Goal: Information Seeking & Learning: Compare options

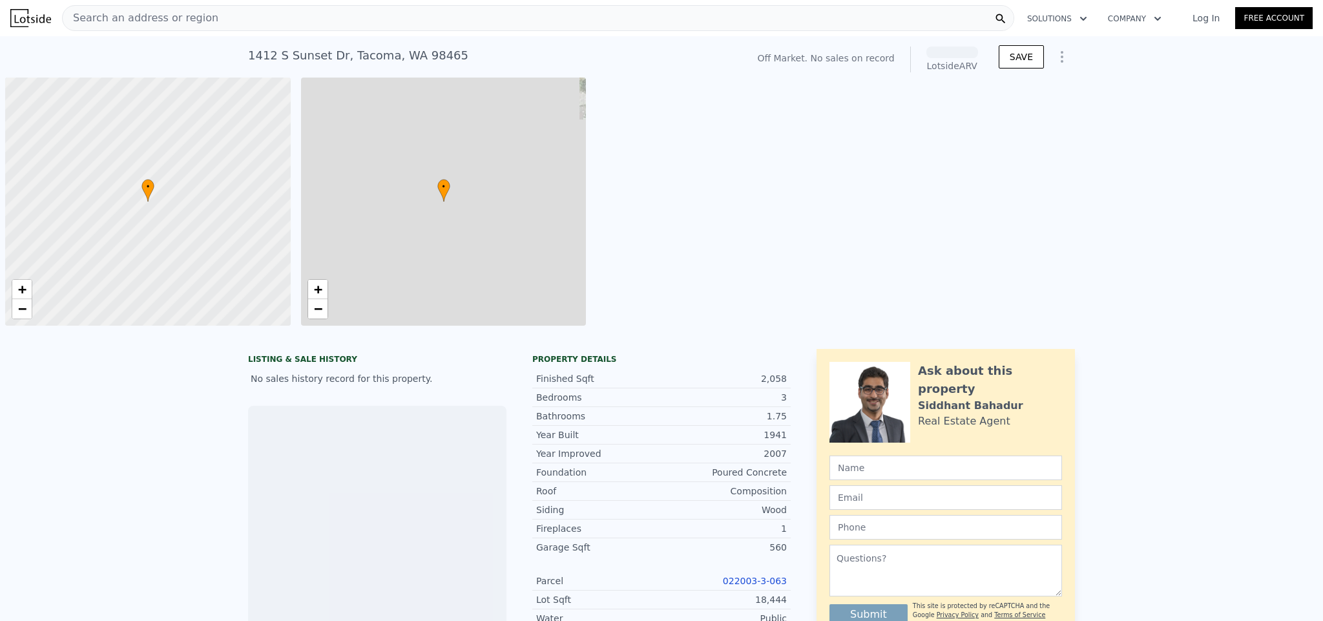
scroll to position [0, 5]
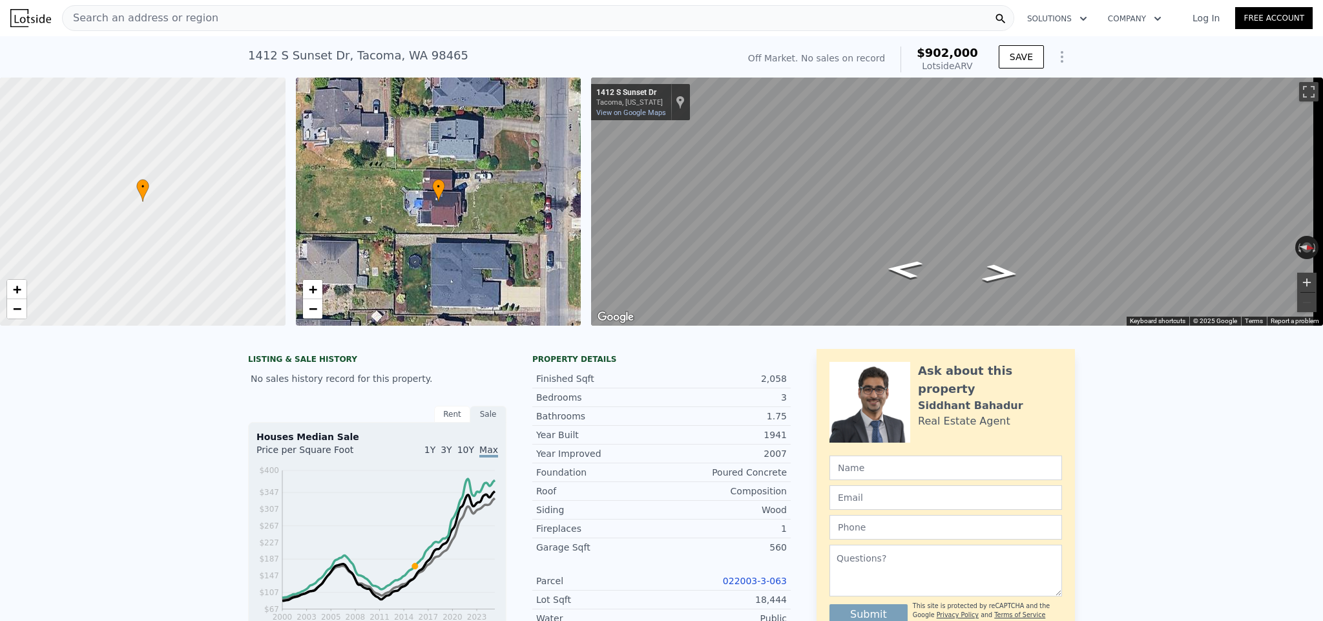
click at [1299, 280] on button "Zoom in" at bounding box center [1306, 282] width 19 height 19
click at [318, 305] on link "−" at bounding box center [312, 308] width 19 height 19
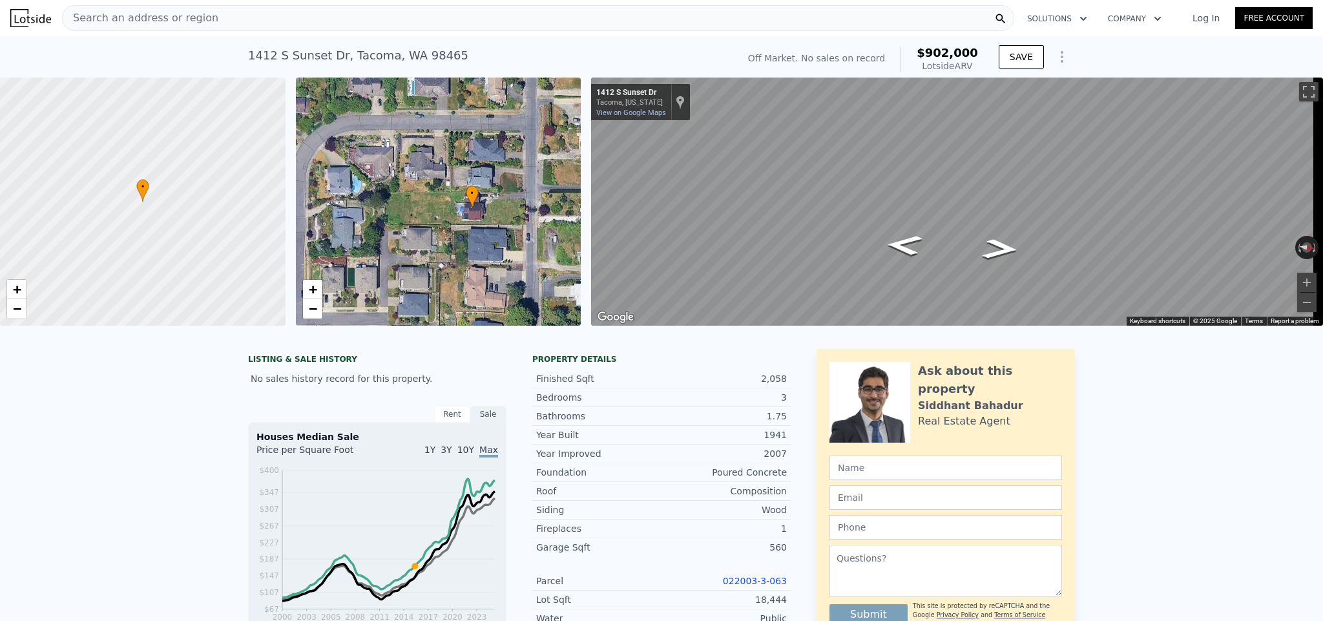
drag, startPoint x: 406, startPoint y: 208, endPoint x: 357, endPoint y: 275, distance: 82.8
click at [439, 215] on div "• + −" at bounding box center [438, 201] width 285 height 248
click at [315, 290] on span "+" at bounding box center [312, 289] width 8 height 16
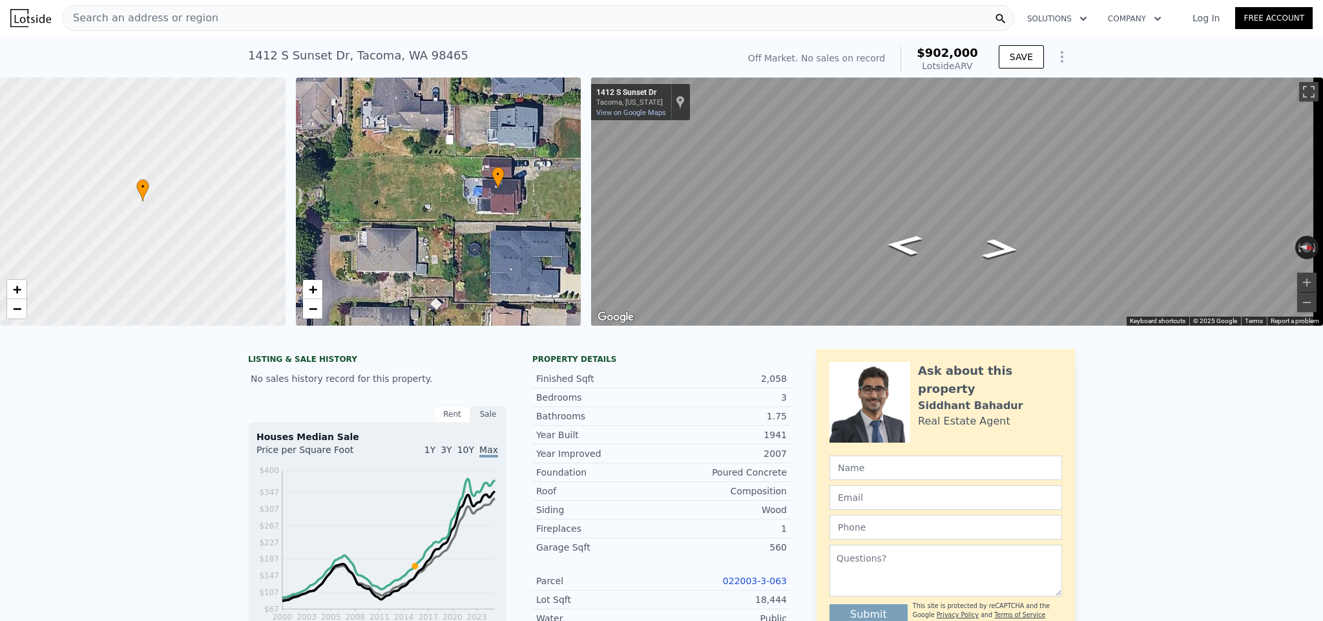
drag, startPoint x: 501, startPoint y: 255, endPoint x: 493, endPoint y: 228, distance: 28.2
click at [493, 228] on div "• + −" at bounding box center [438, 201] width 285 height 248
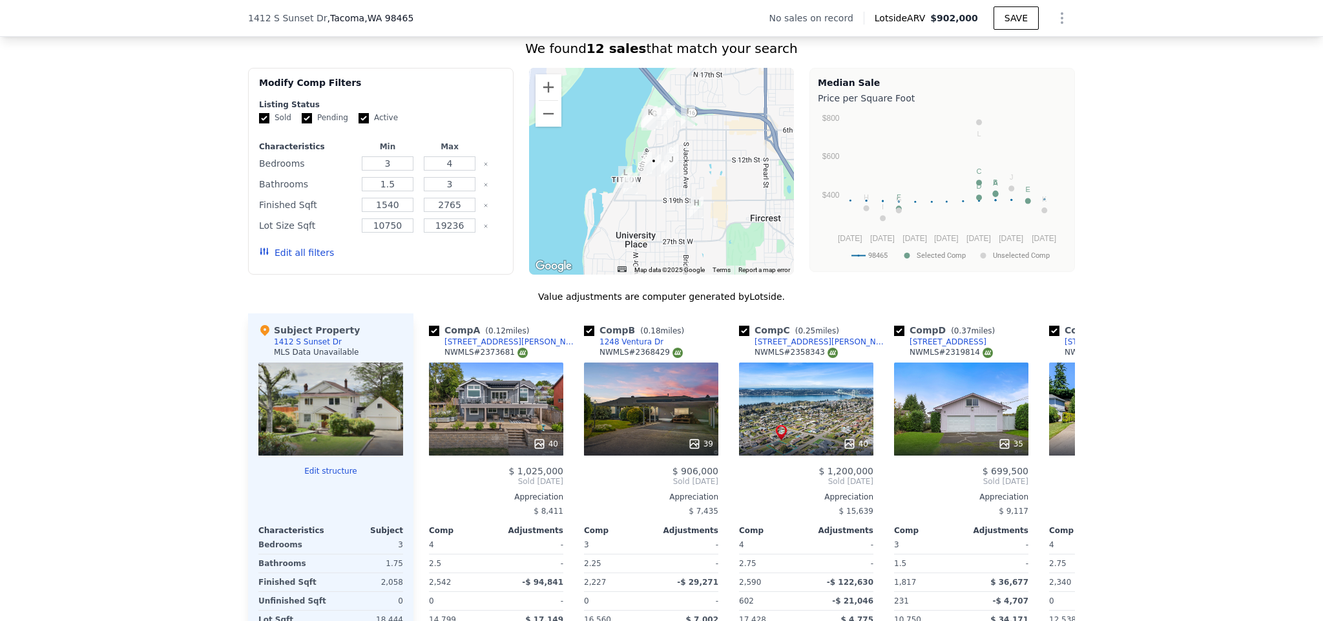
scroll to position [925, 0]
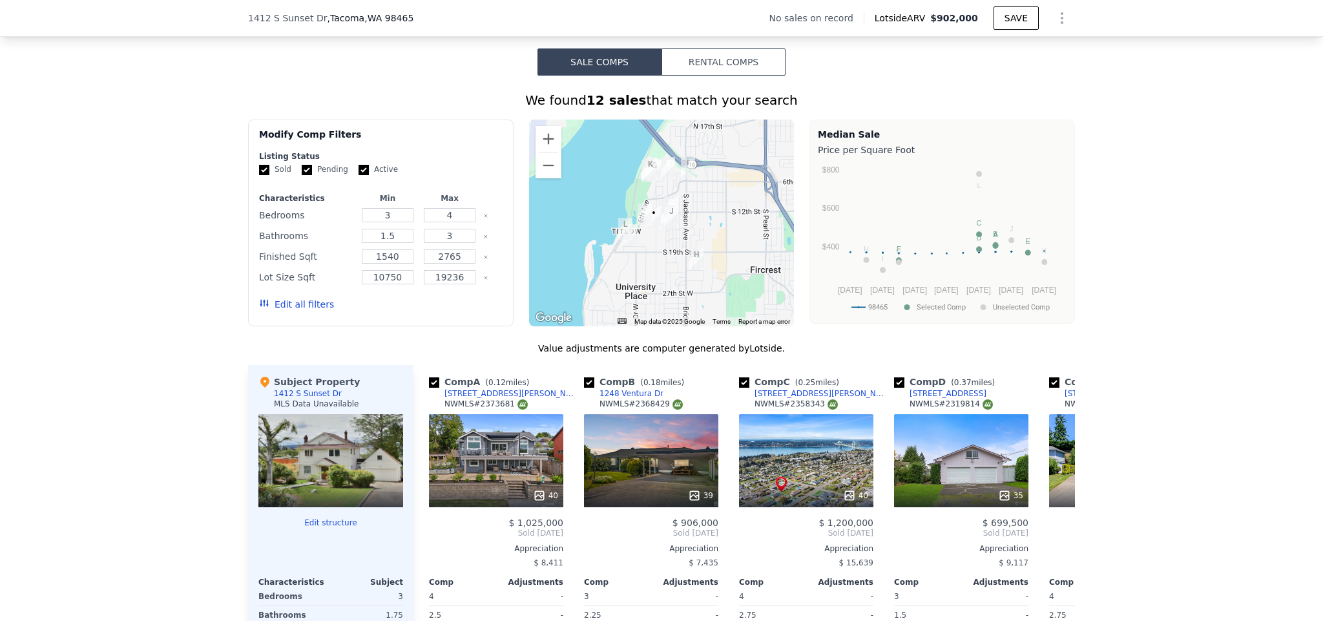
click at [358, 175] on input "Active" at bounding box center [363, 170] width 10 height 10
checkbox input "false"
click at [308, 175] on label "Pending" at bounding box center [325, 169] width 46 height 11
click at [308, 175] on input "Pending" at bounding box center [307, 170] width 10 height 10
checkbox input "false"
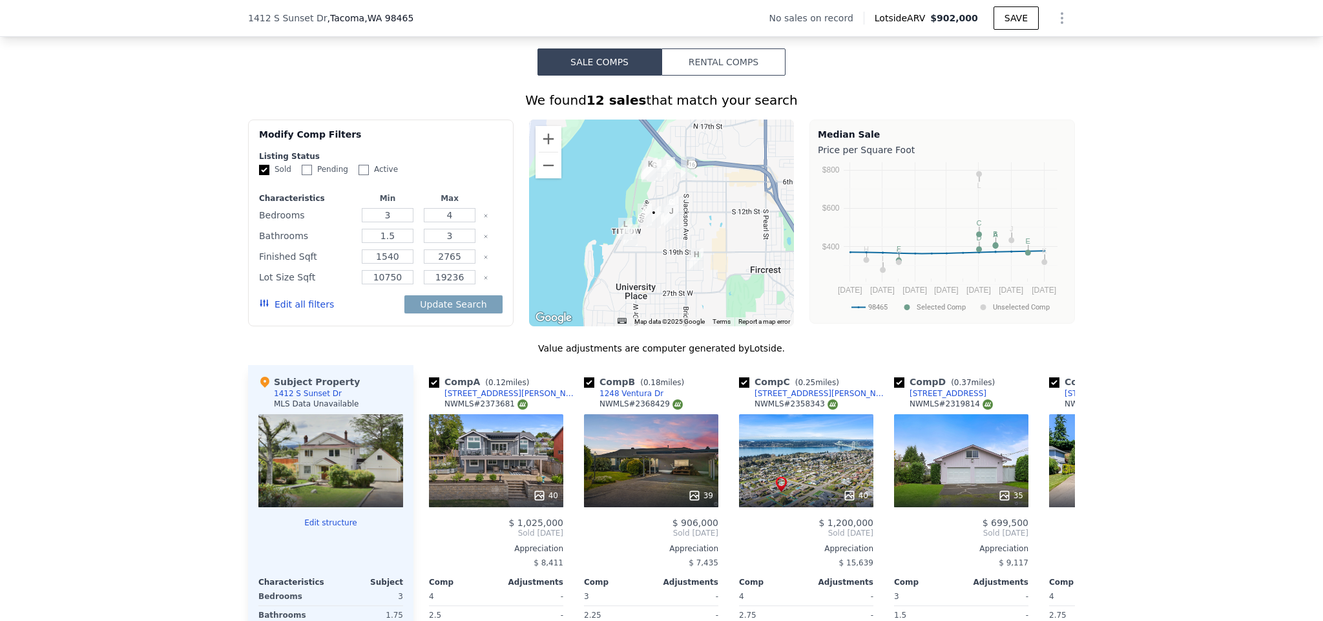
click at [273, 311] on button "Edit all filters" at bounding box center [296, 304] width 75 height 13
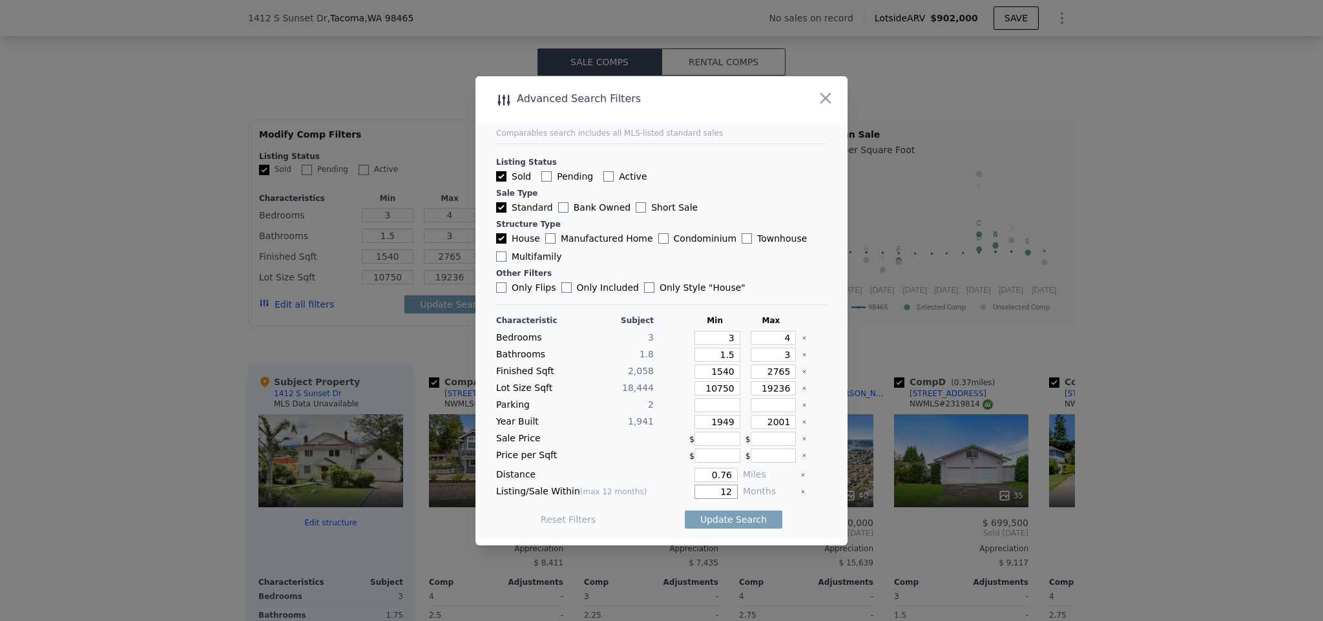
drag, startPoint x: 725, startPoint y: 493, endPoint x: 699, endPoint y: 486, distance: 27.4
click at [699, 486] on input "12" at bounding box center [715, 491] width 43 height 14
type input "6"
drag, startPoint x: 713, startPoint y: 471, endPoint x: 686, endPoint y: 465, distance: 27.7
click at [687, 466] on div "Characteristic Subject Min Max Bedrooms 3 3 4 Bathrooms 1.8 1.5 3 Finished Sqft…" at bounding box center [661, 426] width 331 height 222
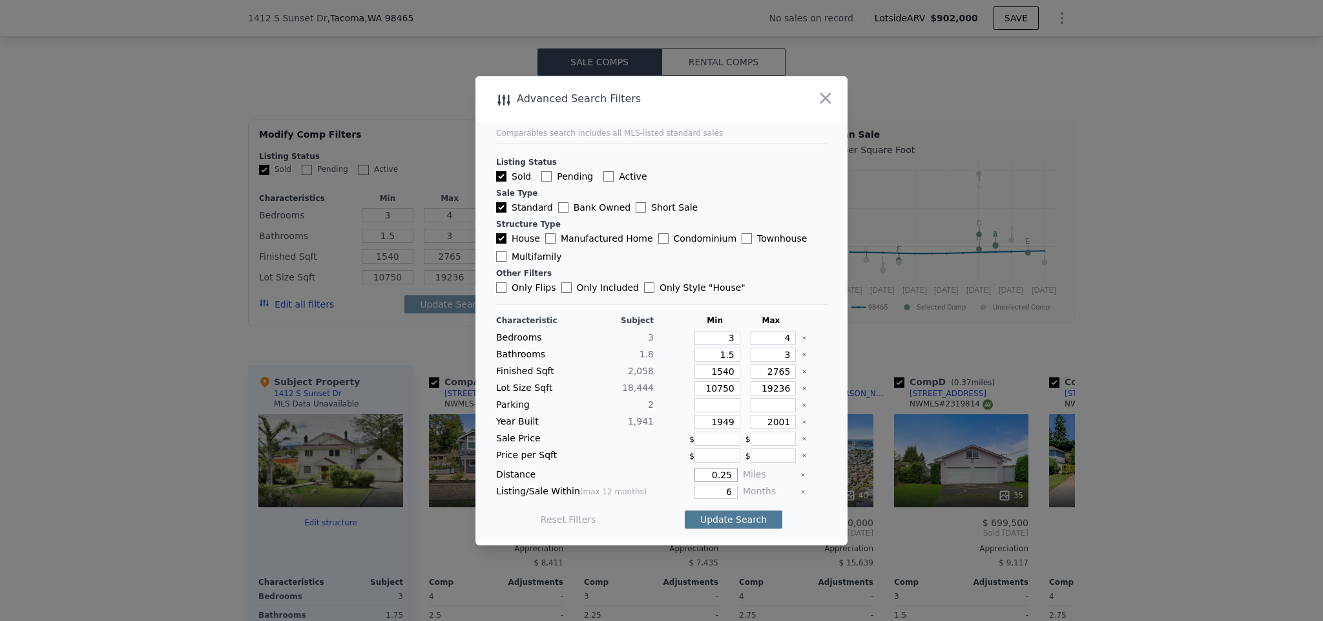
type input "0.25"
click at [733, 515] on button "Update Search" at bounding box center [734, 519] width 98 height 18
checkbox input "false"
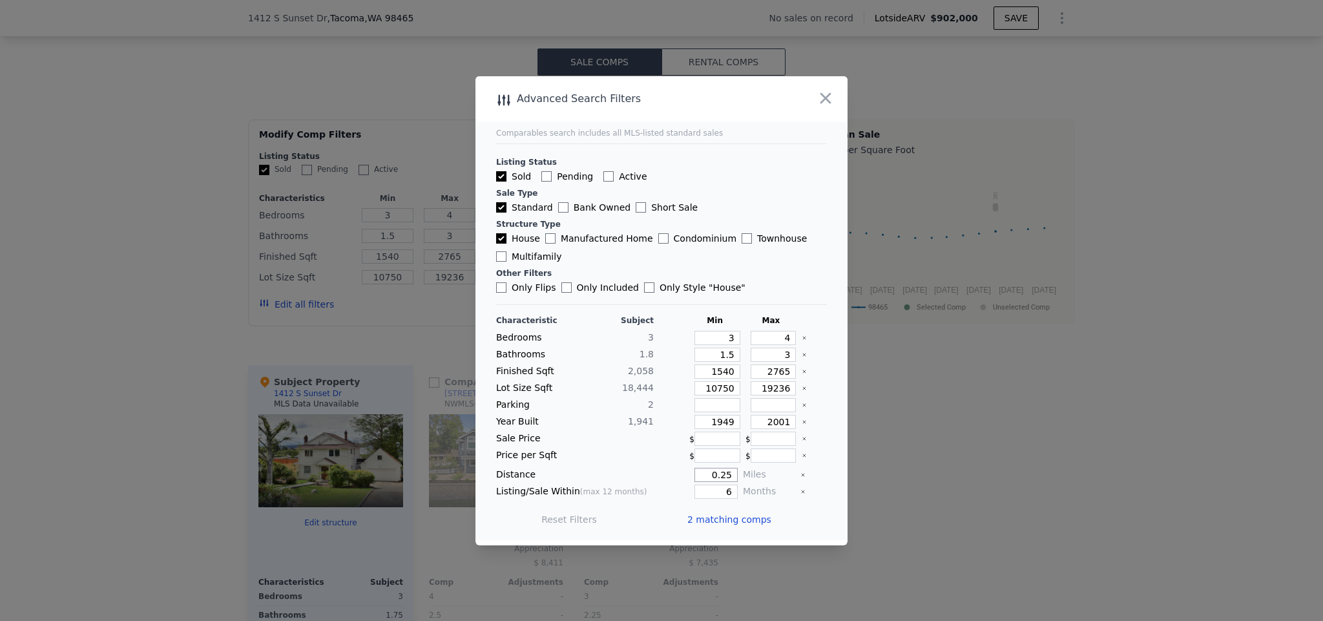
click at [718, 475] on input "0.25" at bounding box center [715, 475] width 43 height 14
type input "0.5"
click at [685, 510] on button "Update Search" at bounding box center [734, 519] width 98 height 18
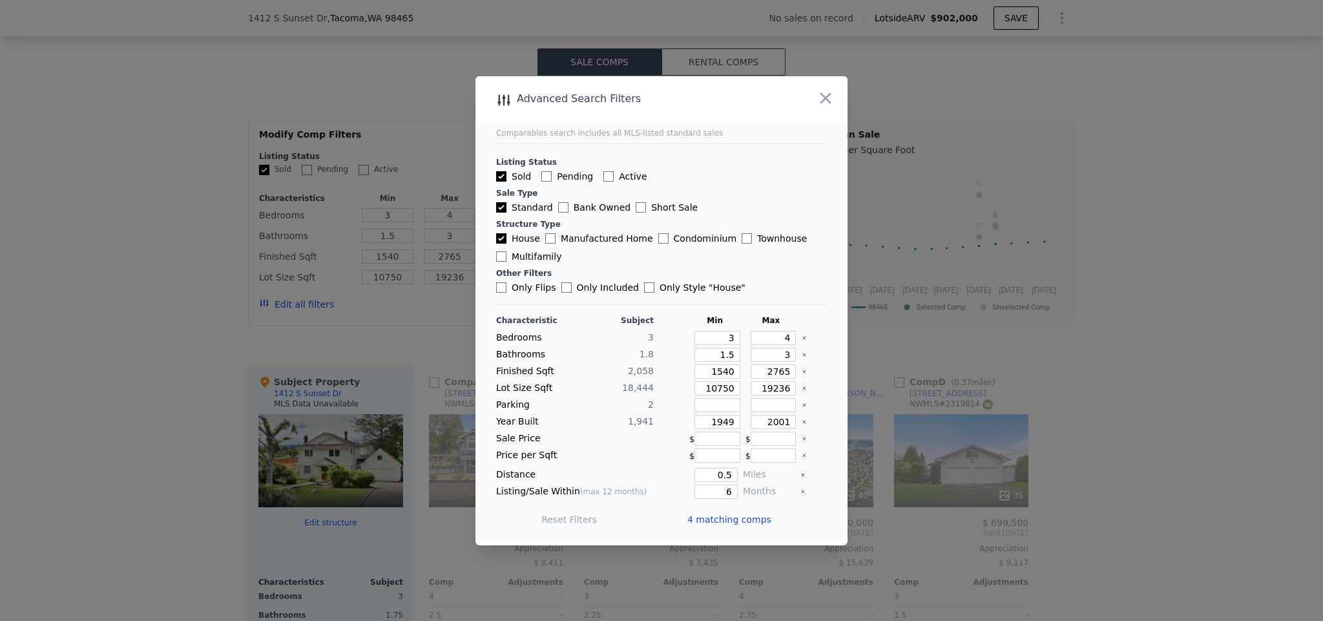
click at [743, 519] on span "4 matching comps" at bounding box center [729, 519] width 84 height 13
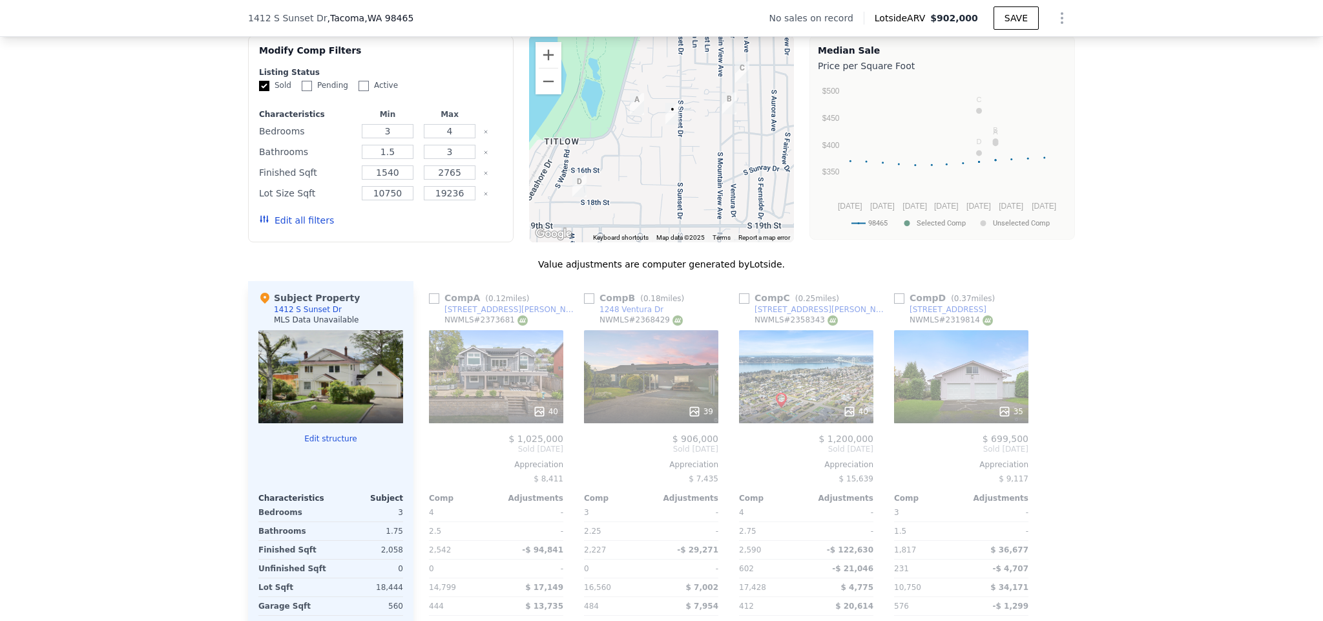
scroll to position [1130, 0]
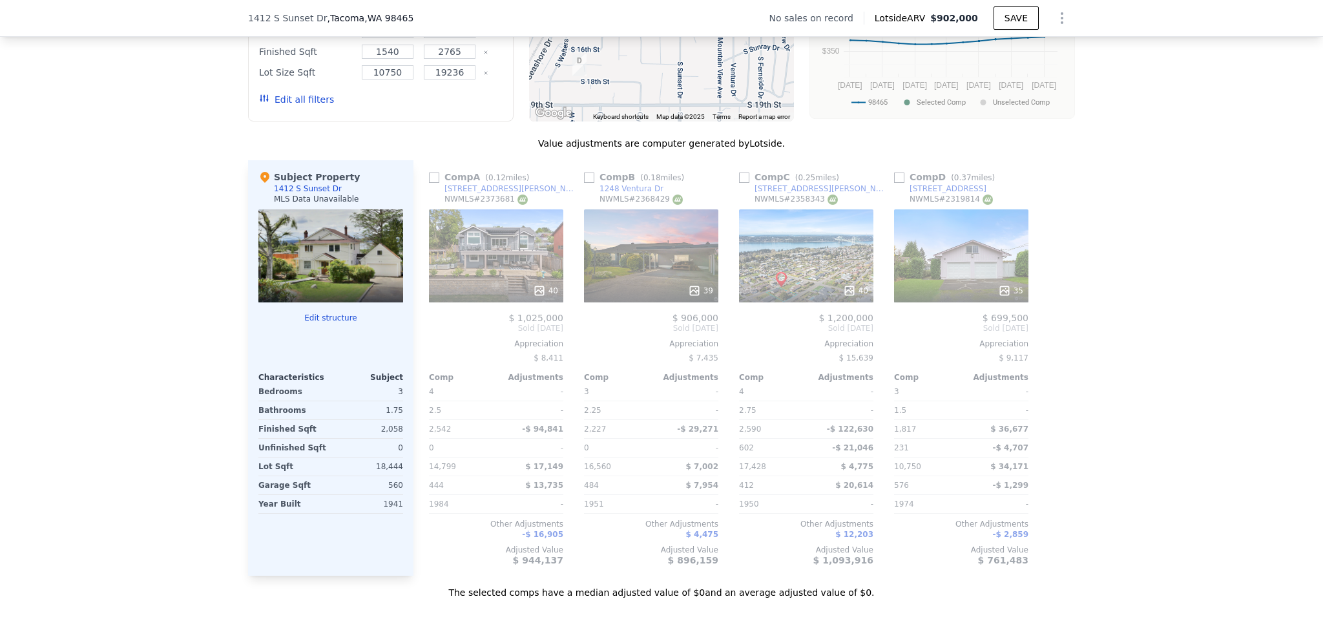
click at [429, 183] on input "checkbox" at bounding box center [434, 177] width 10 height 10
checkbox input "true"
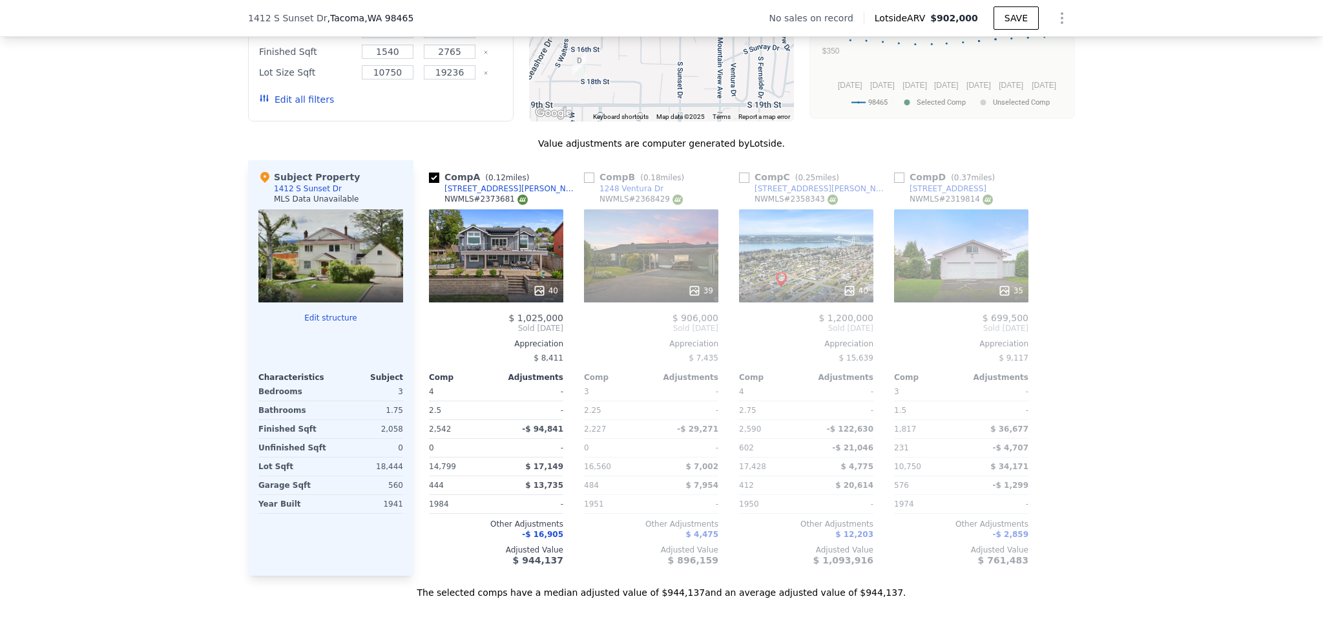
click at [584, 183] on input "checkbox" at bounding box center [589, 177] width 10 height 10
checkbox input "true"
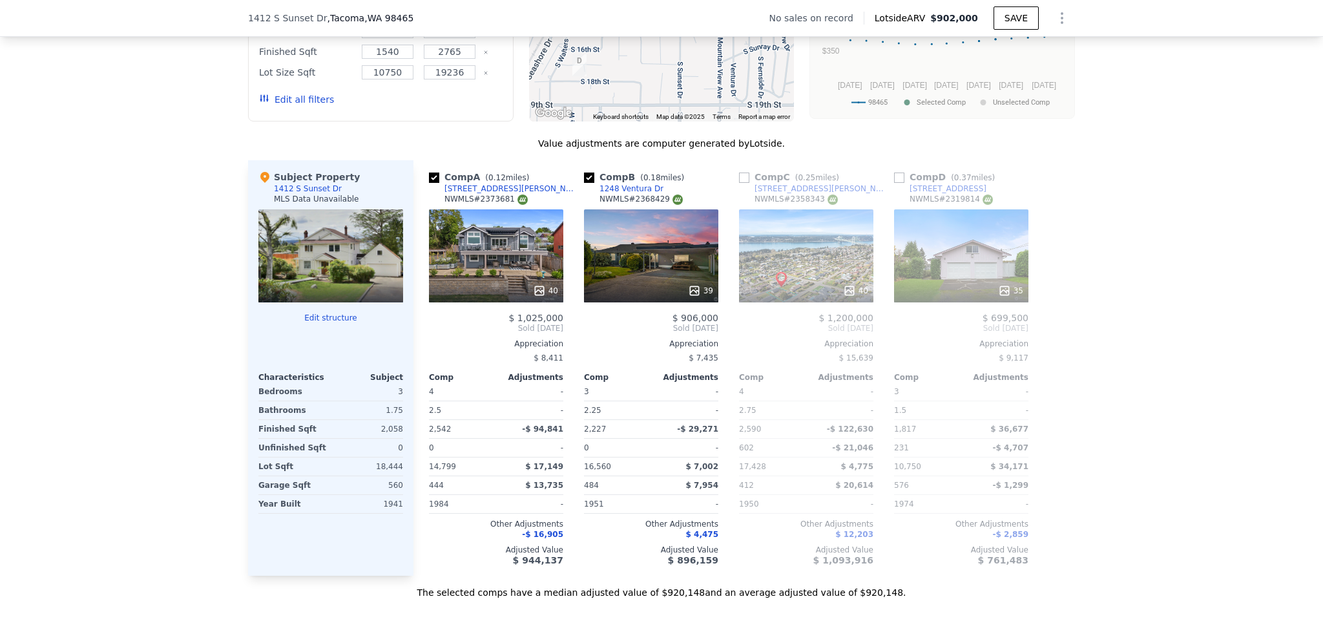
click at [628, 314] on div "Comp B ( 0.18 miles) [STREET_ADDRESS] # 2368429 39 $ 906,000 Sold [DATE] Apprec…" at bounding box center [651, 367] width 145 height 415
click at [627, 273] on div "39" at bounding box center [651, 255] width 134 height 93
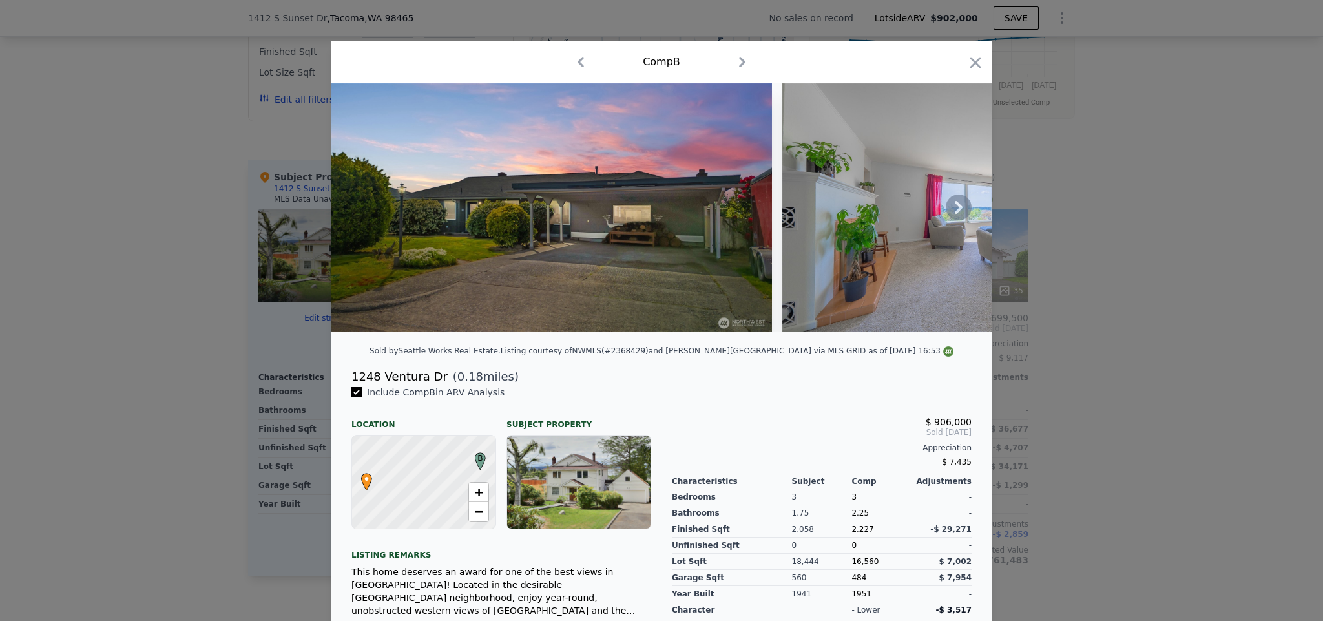
click at [955, 214] on icon at bounding box center [959, 207] width 8 height 13
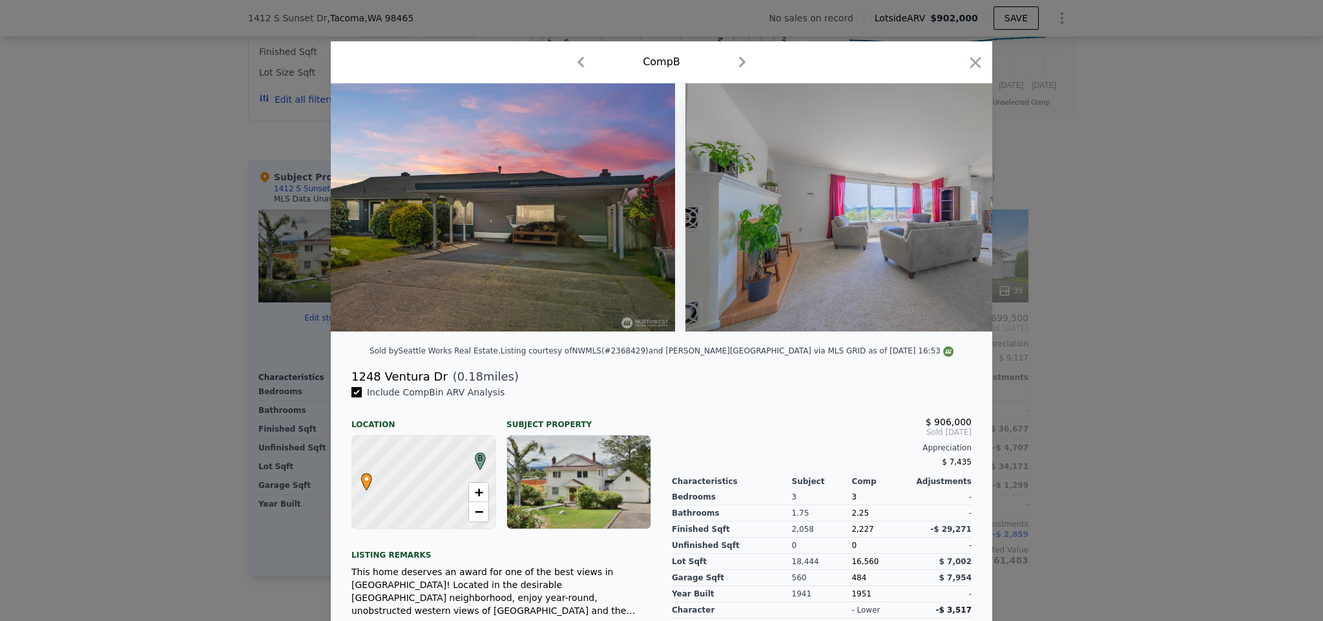
click at [953, 214] on div at bounding box center [661, 207] width 661 height 248
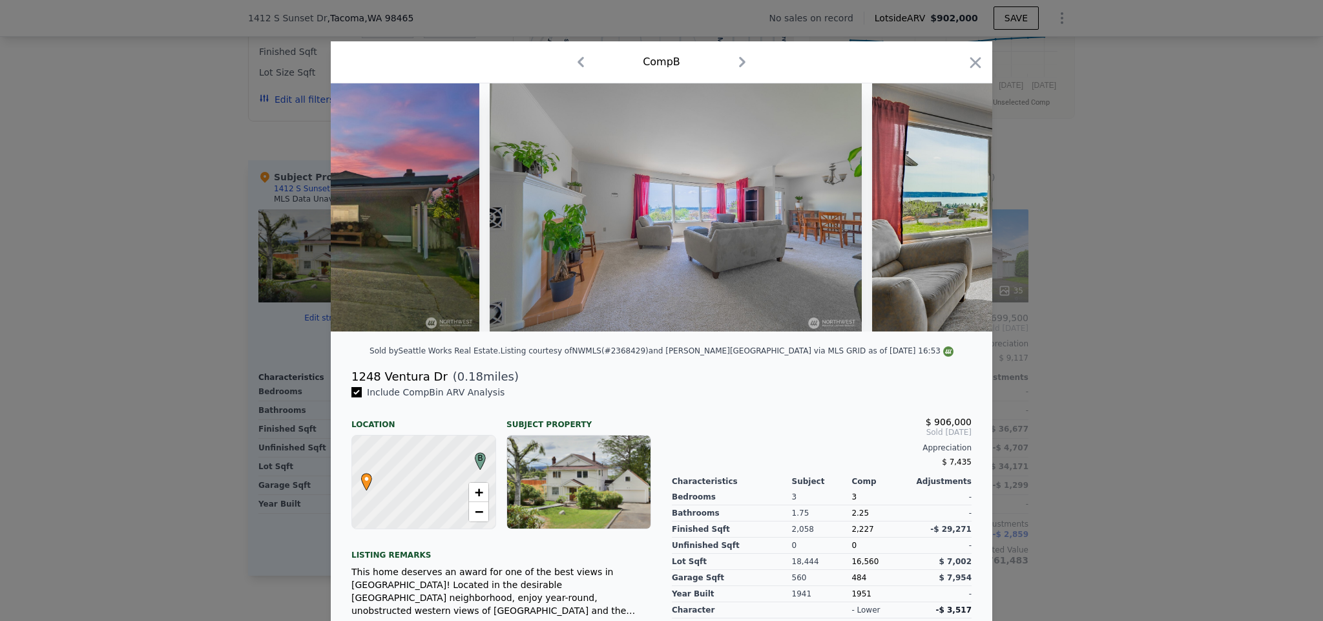
click at [953, 214] on img at bounding box center [1058, 207] width 372 height 248
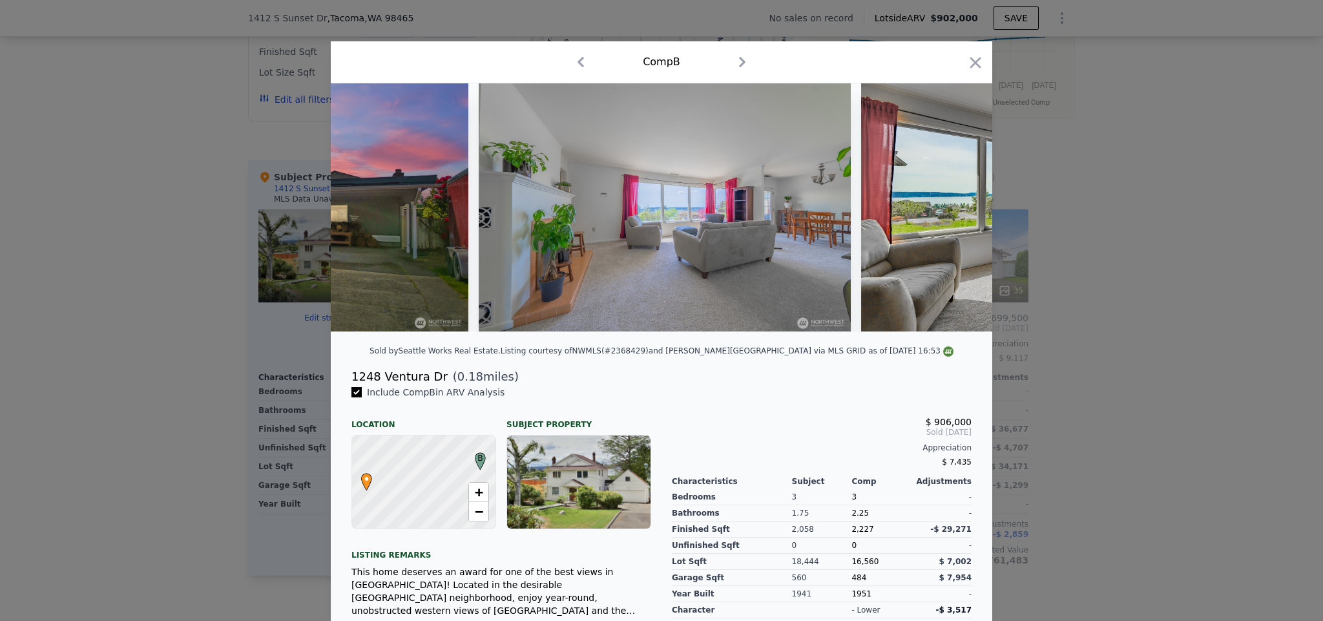
scroll to position [0, 310]
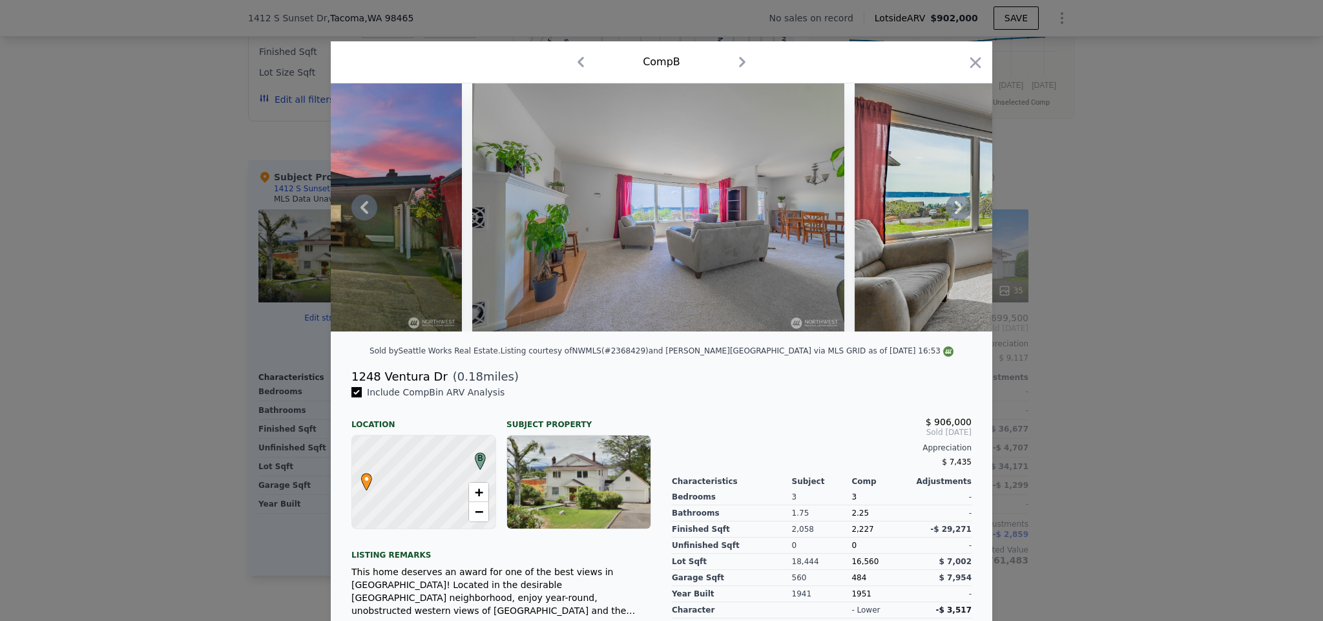
drag, startPoint x: 975, startPoint y: 63, endPoint x: 533, endPoint y: 267, distance: 486.9
click at [975, 64] on icon "button" at bounding box center [975, 63] width 18 height 18
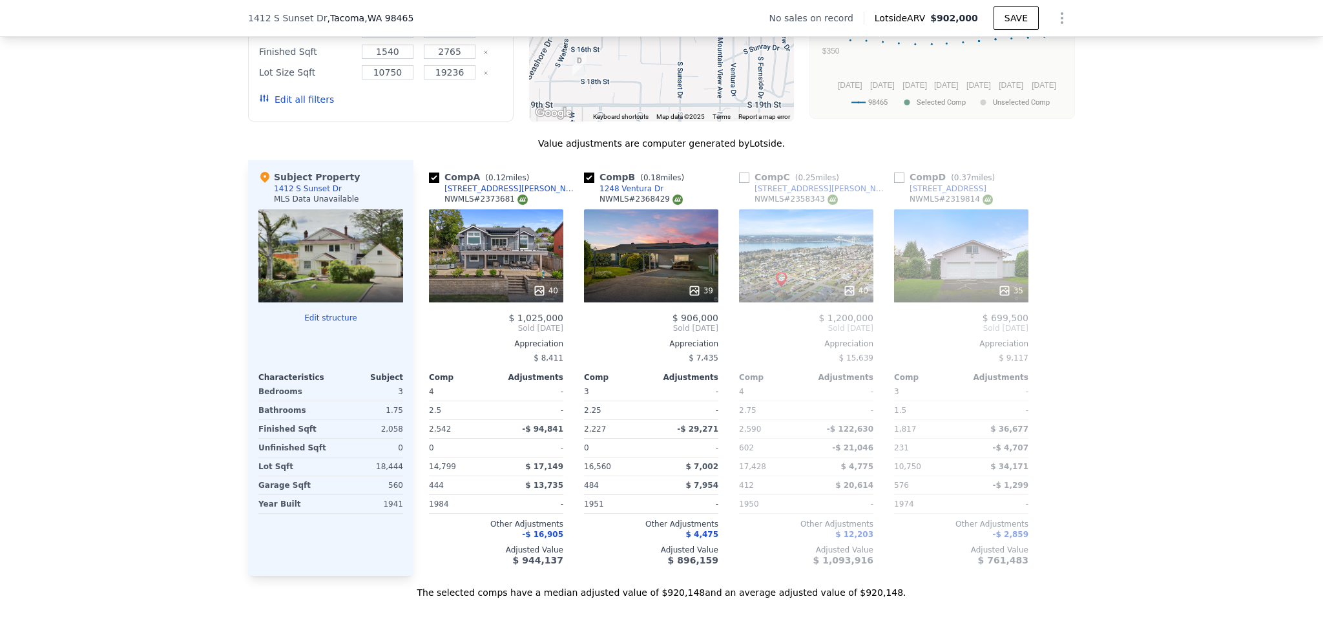
click at [460, 277] on div "40" at bounding box center [496, 255] width 134 height 93
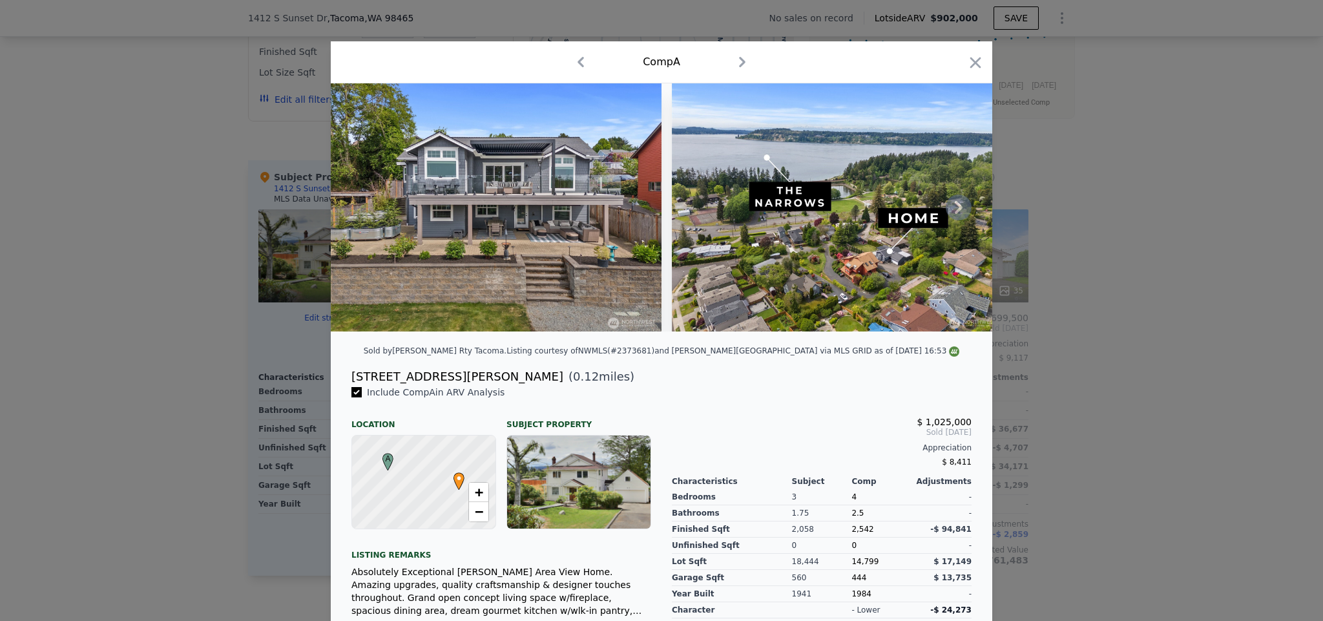
click at [955, 207] on icon at bounding box center [959, 207] width 8 height 13
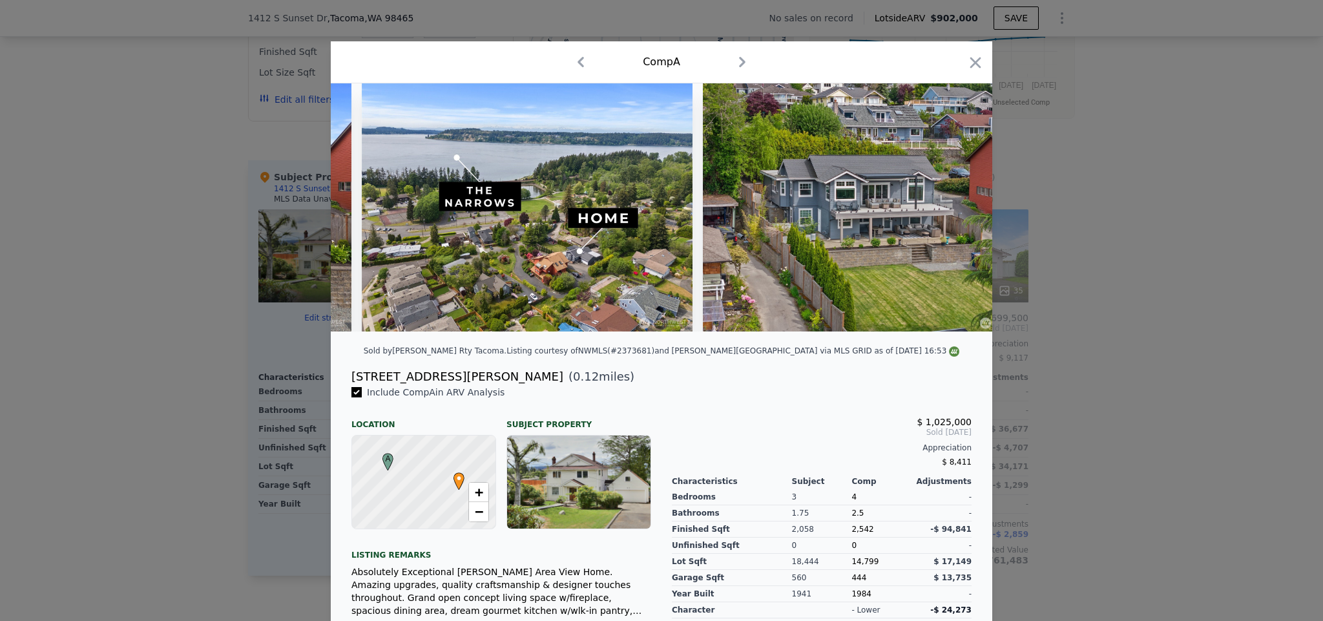
click at [953, 207] on img at bounding box center [868, 207] width 331 height 248
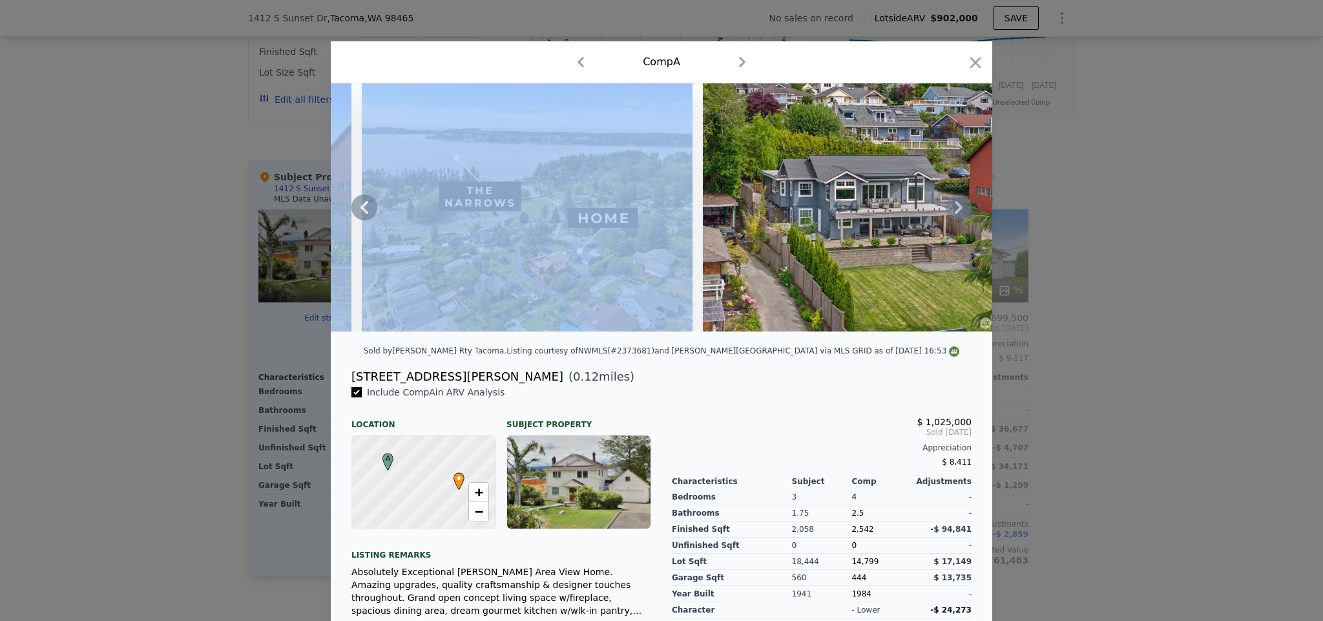
click at [955, 207] on icon at bounding box center [959, 207] width 8 height 13
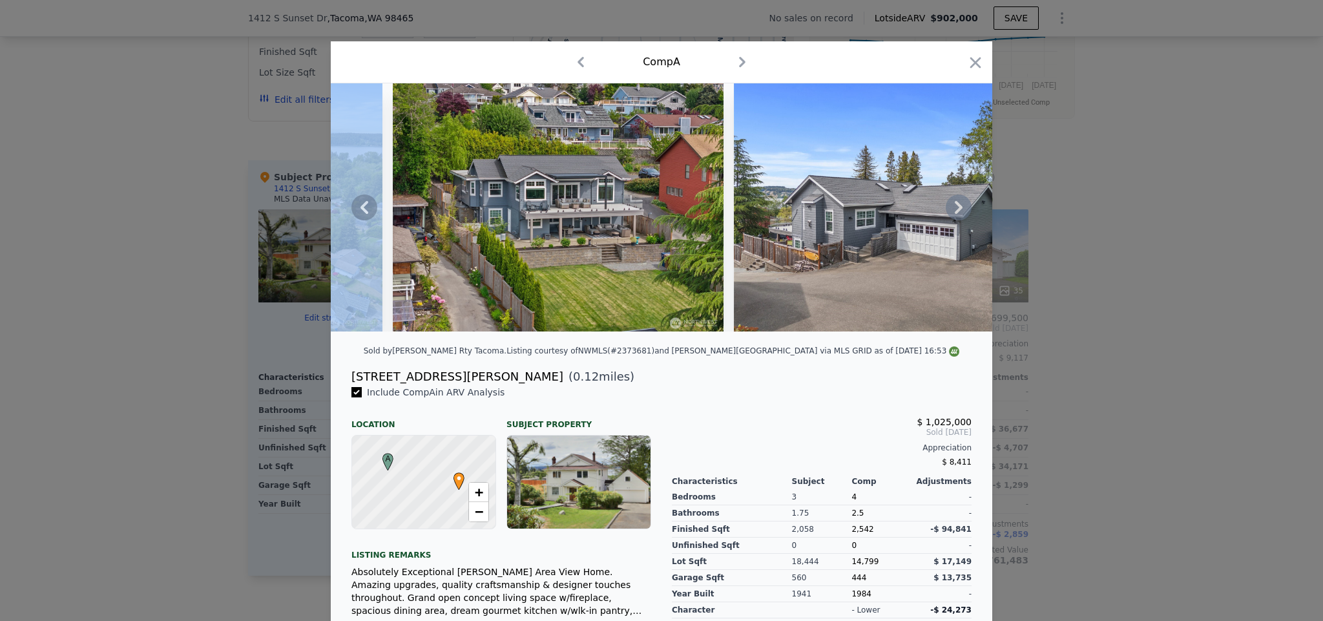
click at [955, 207] on icon at bounding box center [959, 207] width 8 height 13
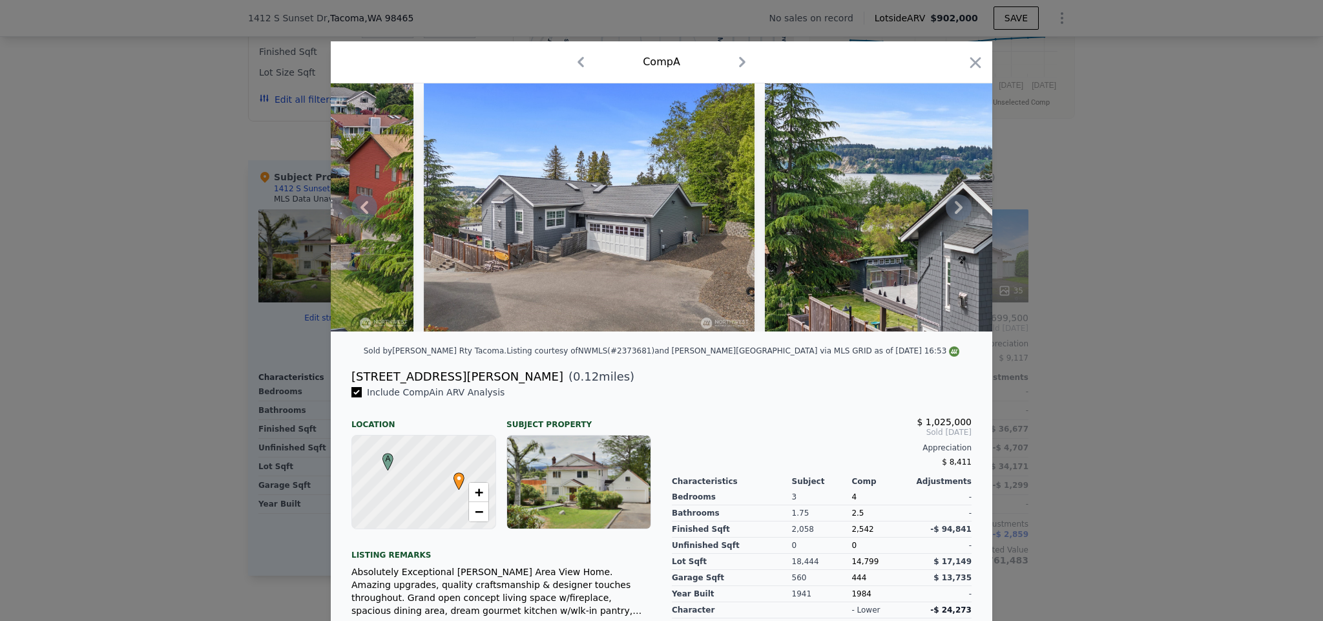
click at [953, 207] on div at bounding box center [661, 207] width 661 height 248
click at [955, 207] on icon at bounding box center [959, 207] width 8 height 13
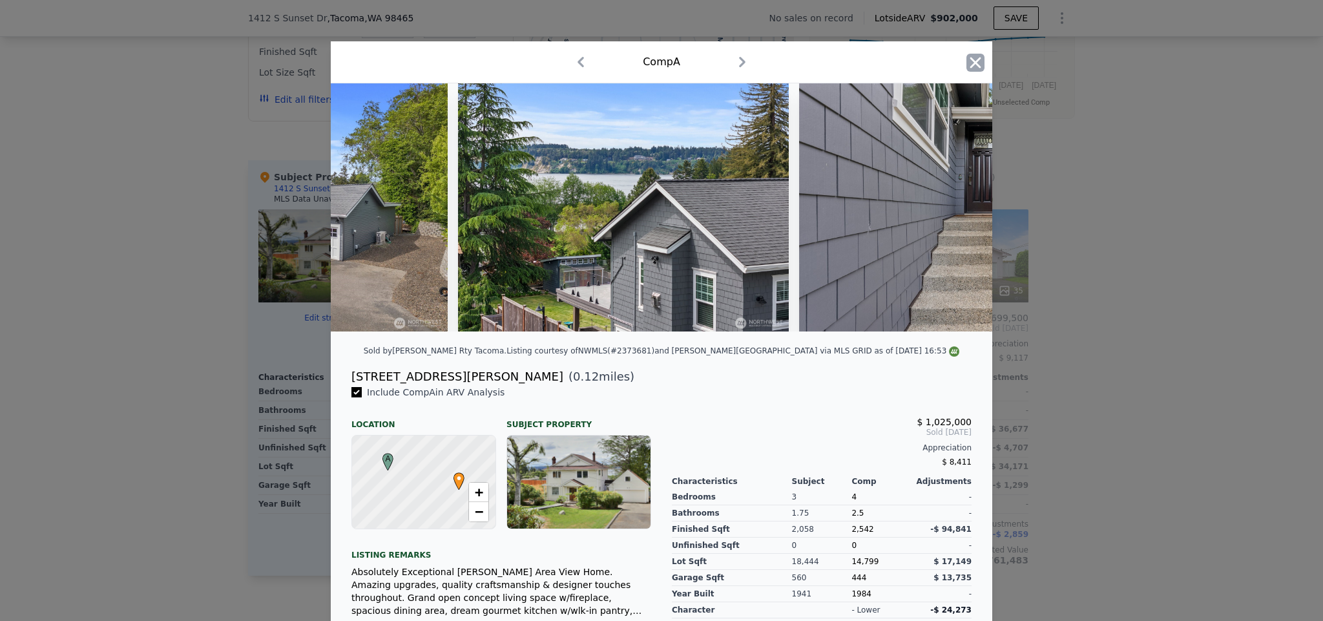
scroll to position [0, 1240]
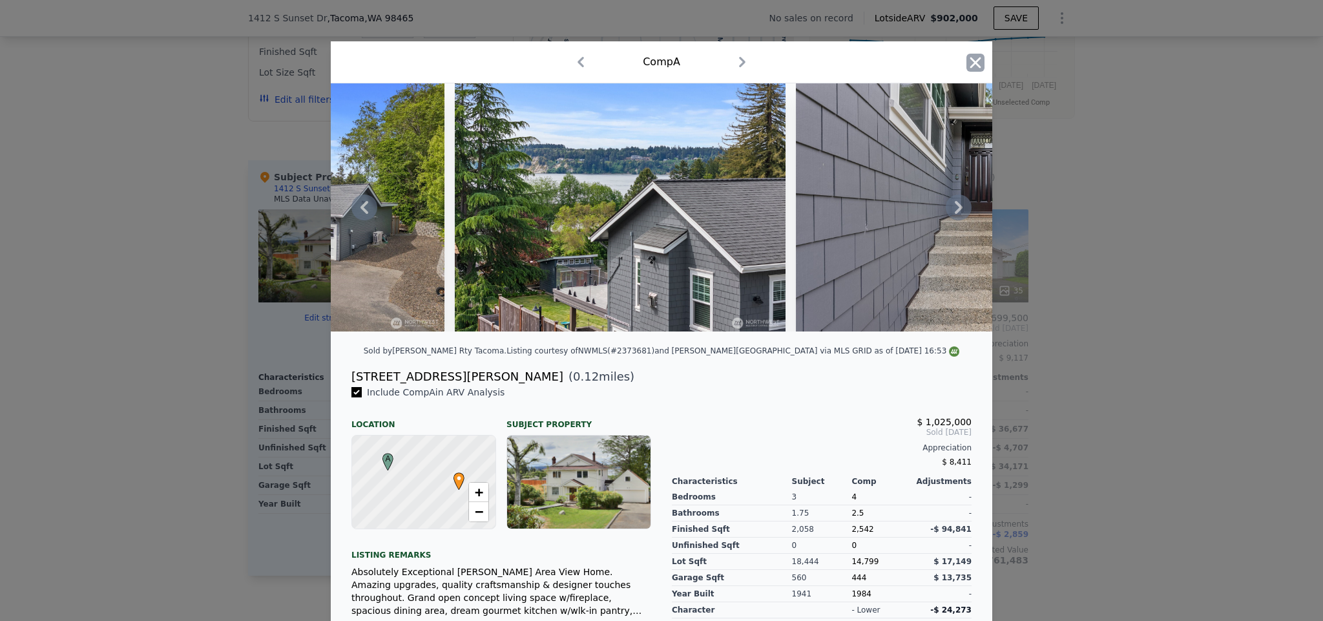
click at [974, 63] on icon "button" at bounding box center [975, 63] width 18 height 18
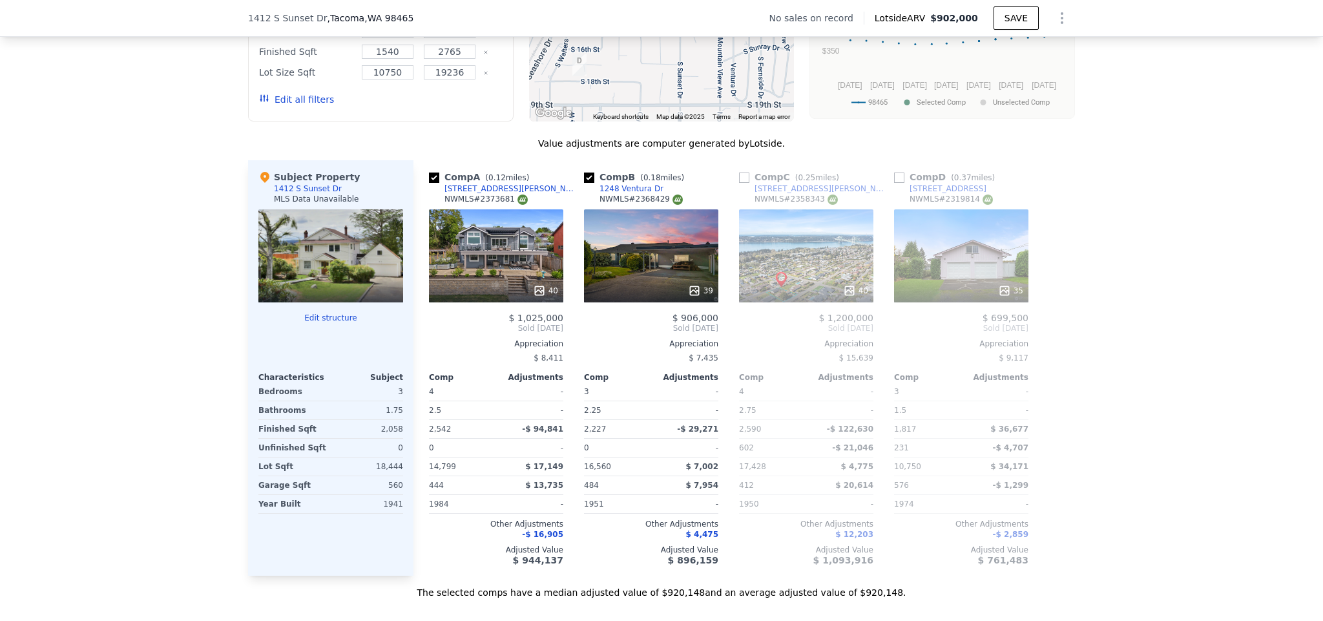
click at [739, 183] on input "checkbox" at bounding box center [744, 177] width 10 height 10
checkbox input "true"
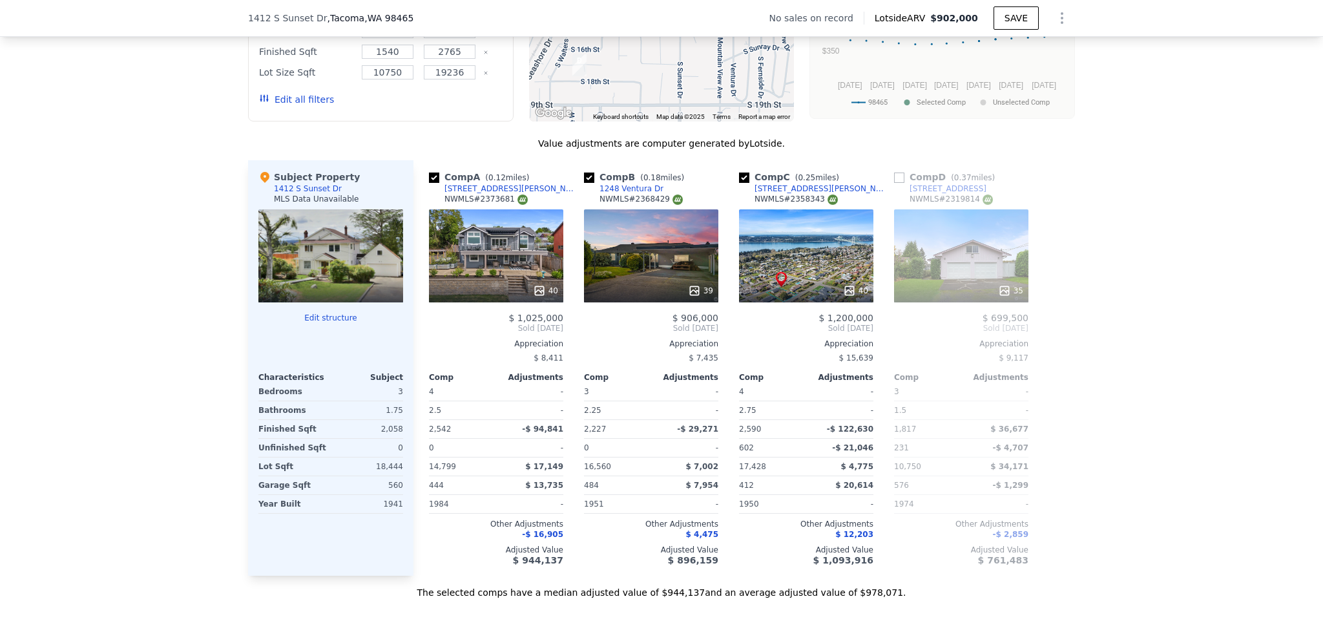
click at [894, 183] on input "checkbox" at bounding box center [899, 177] width 10 height 10
checkbox input "true"
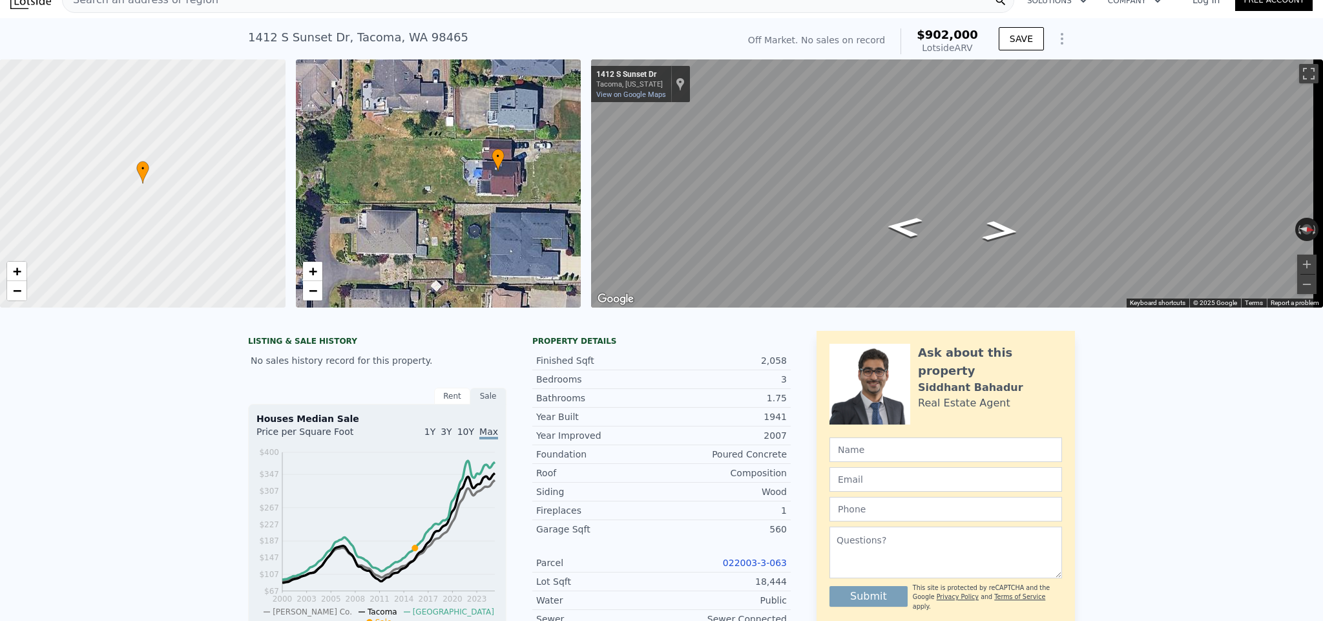
scroll to position [5, 0]
